Goal: Task Accomplishment & Management: Manage account settings

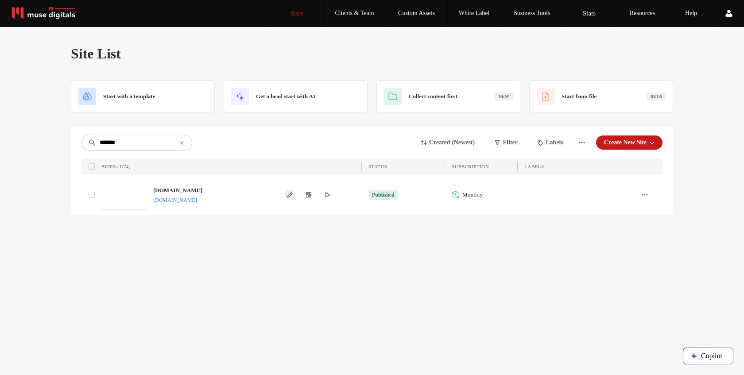
type input "*******"
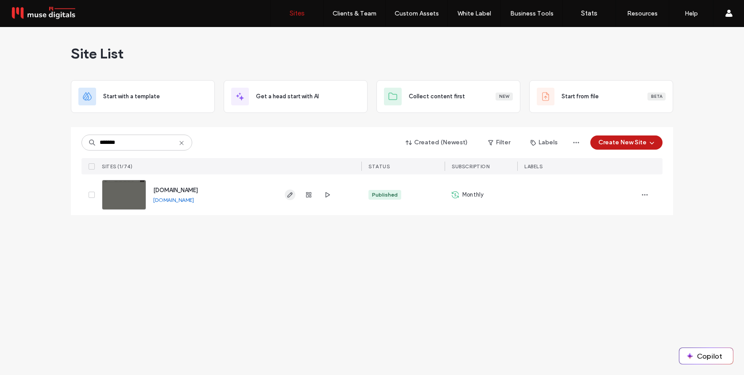
click at [288, 192] on icon "button" at bounding box center [289, 194] width 7 height 7
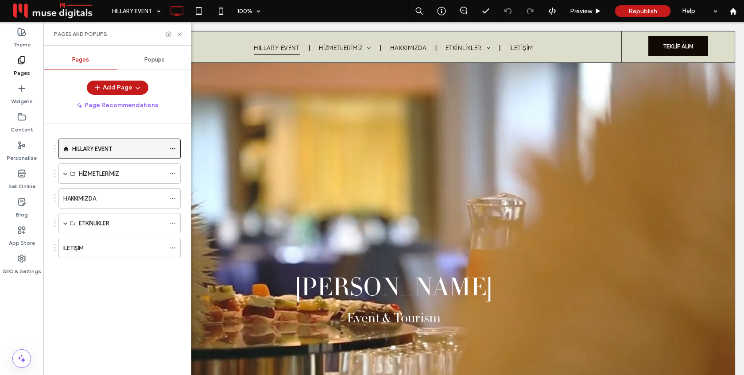
click at [173, 148] on use at bounding box center [172, 148] width 5 height 1
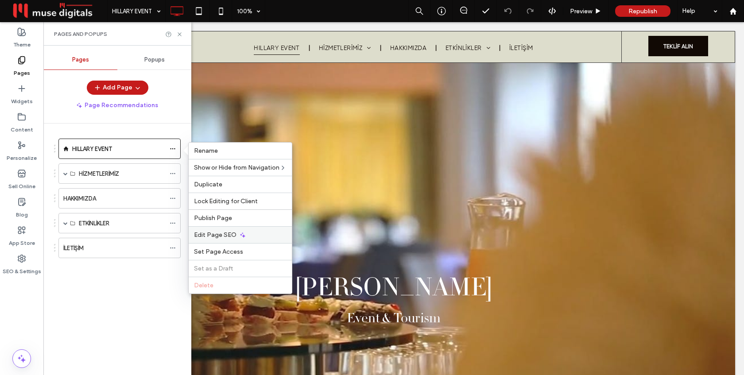
click at [226, 233] on span "Edit Page SEO" at bounding box center [215, 235] width 42 height 8
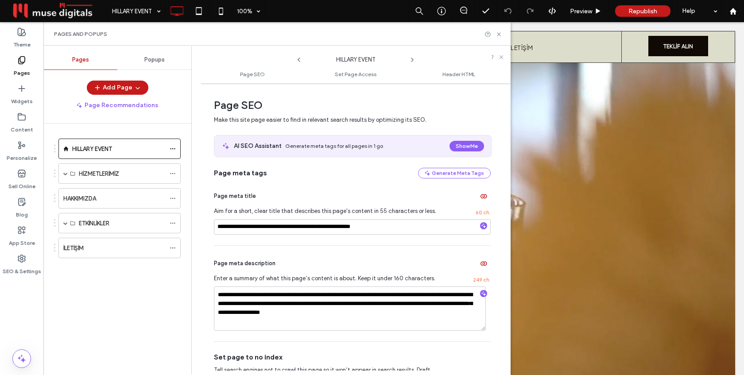
click at [413, 60] on use at bounding box center [412, 60] width 2 height 4
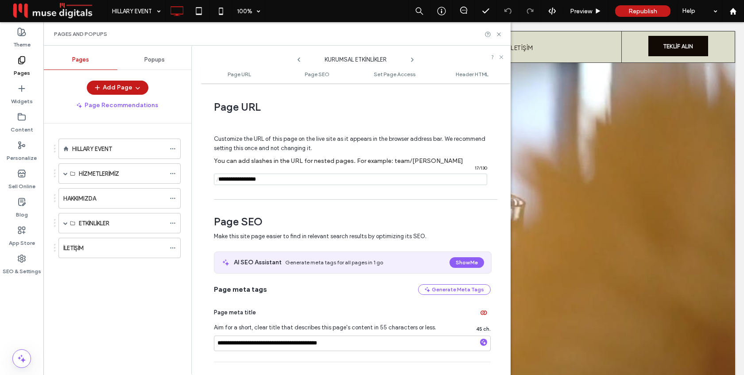
click at [413, 60] on use at bounding box center [412, 60] width 2 height 4
click at [239, 180] on input "notEmpty" at bounding box center [350, 180] width 273 height 12
type input "*********"
click at [339, 217] on span "Page SEO" at bounding box center [352, 221] width 277 height 13
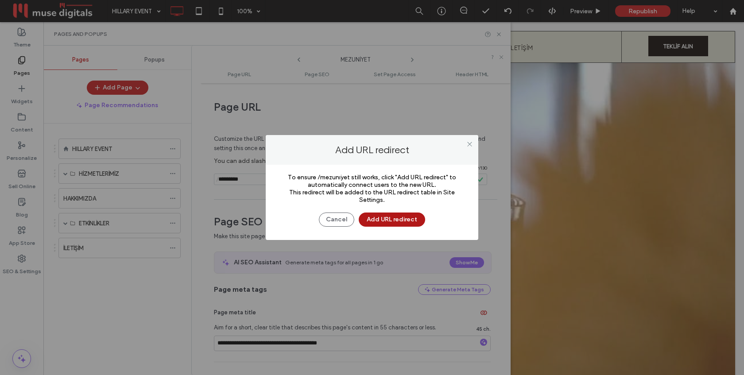
click at [391, 222] on button "Add URL redirect" at bounding box center [392, 219] width 66 height 14
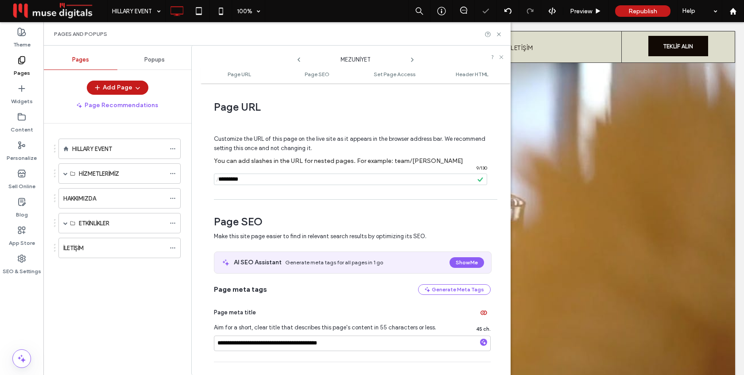
click at [412, 58] on icon at bounding box center [412, 59] width 7 height 7
click at [413, 59] on icon at bounding box center [412, 59] width 7 height 7
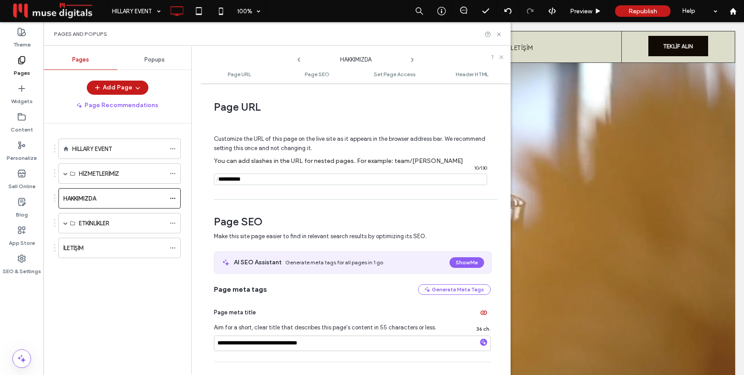
click at [413, 59] on icon at bounding box center [412, 59] width 7 height 7
click at [241, 177] on input "notEmpty" at bounding box center [350, 180] width 273 height 12
type input "**********"
click at [282, 197] on div "Page URL Customize the URL of this page on the live site as it appears in the b…" at bounding box center [356, 229] width 310 height 283
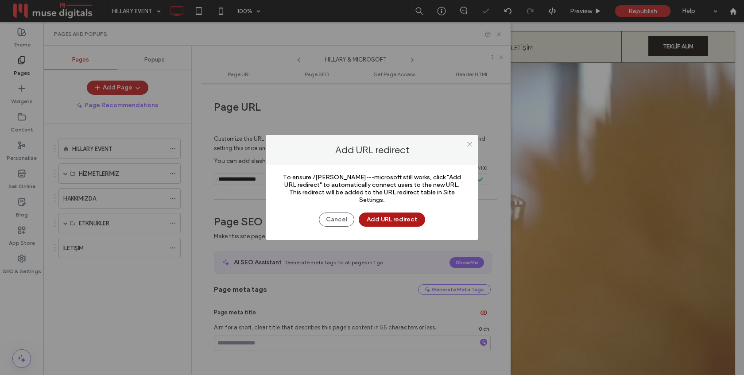
click at [391, 219] on button "Add URL redirect" at bounding box center [392, 219] width 66 height 14
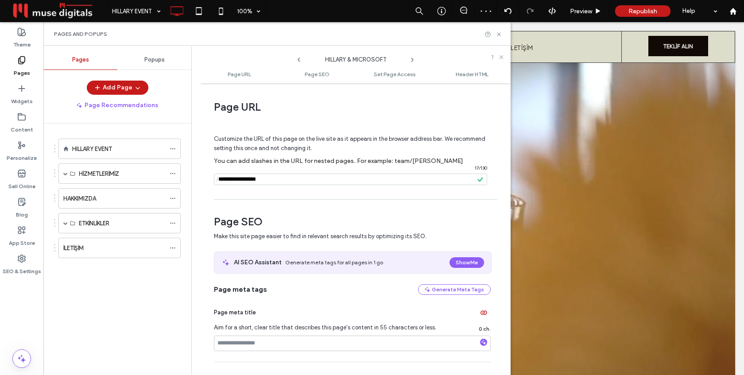
click at [412, 59] on use at bounding box center [412, 60] width 2 height 4
click at [240, 179] on input "notEmpty" at bounding box center [350, 180] width 273 height 12
click at [275, 180] on input "notEmpty" at bounding box center [350, 180] width 273 height 12
type input "**********"
click at [358, 198] on div "Page URL Customize the URL of this page on the live site as it appears in the b…" at bounding box center [356, 229] width 310 height 283
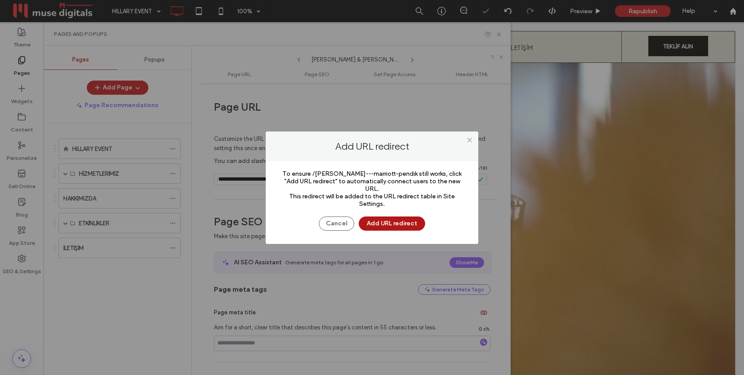
click at [389, 220] on button "Add URL redirect" at bounding box center [392, 223] width 66 height 14
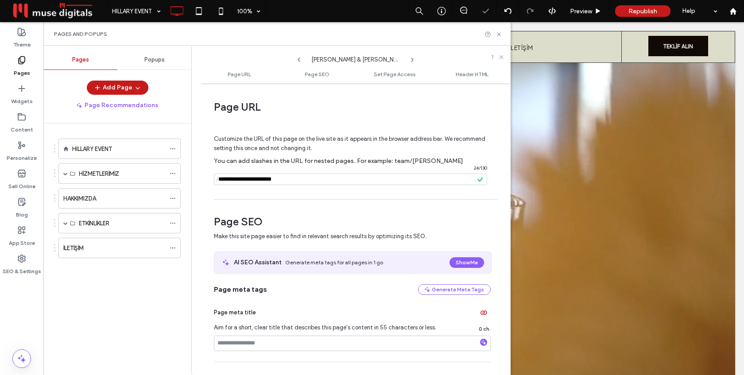
click at [411, 58] on use at bounding box center [412, 60] width 2 height 4
click at [412, 58] on use at bounding box center [412, 60] width 2 height 4
drag, startPoint x: 498, startPoint y: 36, endPoint x: 455, endPoint y: 14, distance: 48.9
click at [498, 36] on icon at bounding box center [498, 34] width 7 height 7
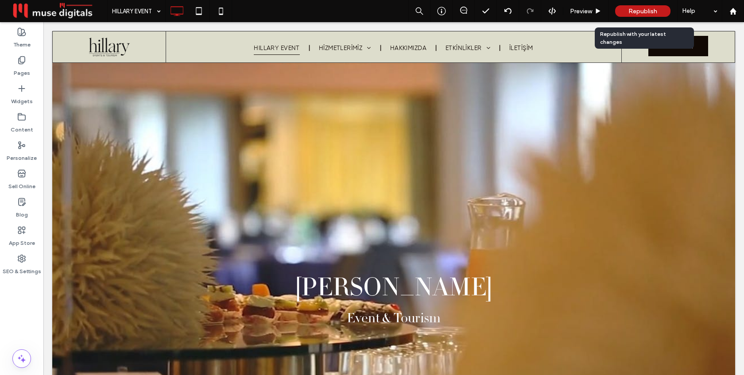
click at [647, 8] on span "Republish" at bounding box center [642, 12] width 29 height 8
